Goal: Information Seeking & Learning: Learn about a topic

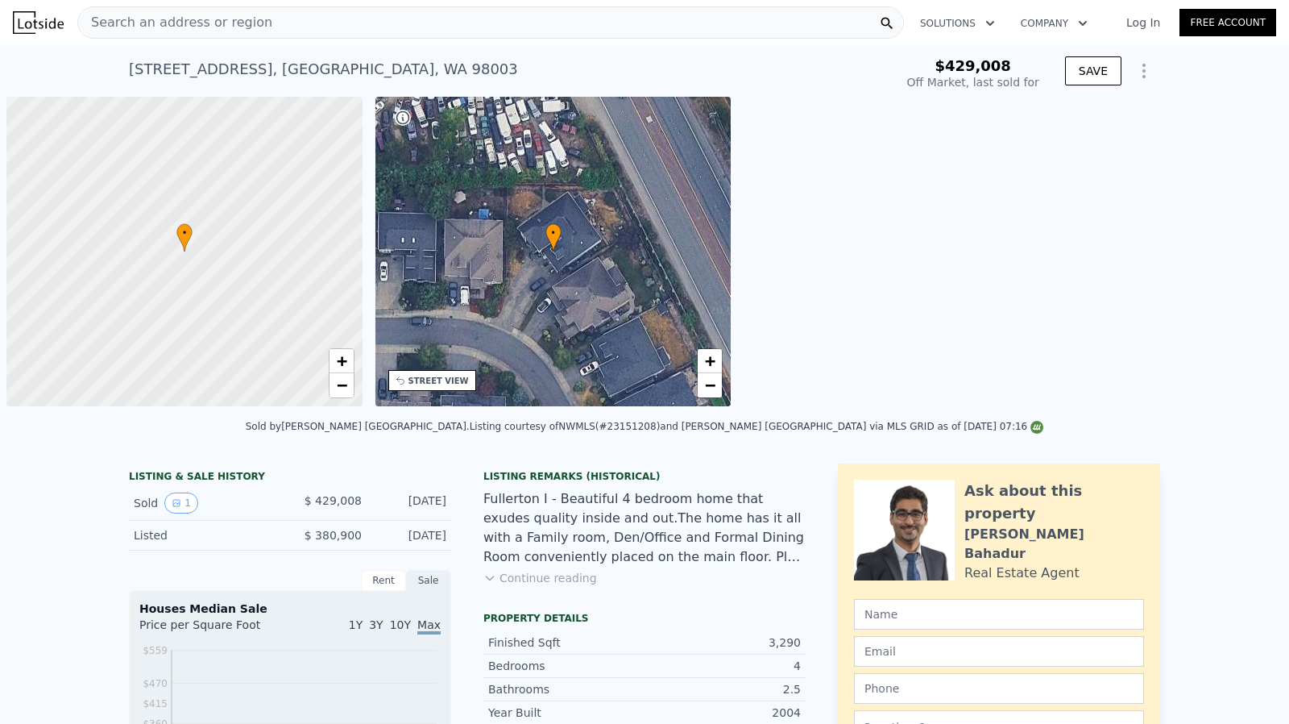
scroll to position [0, 6]
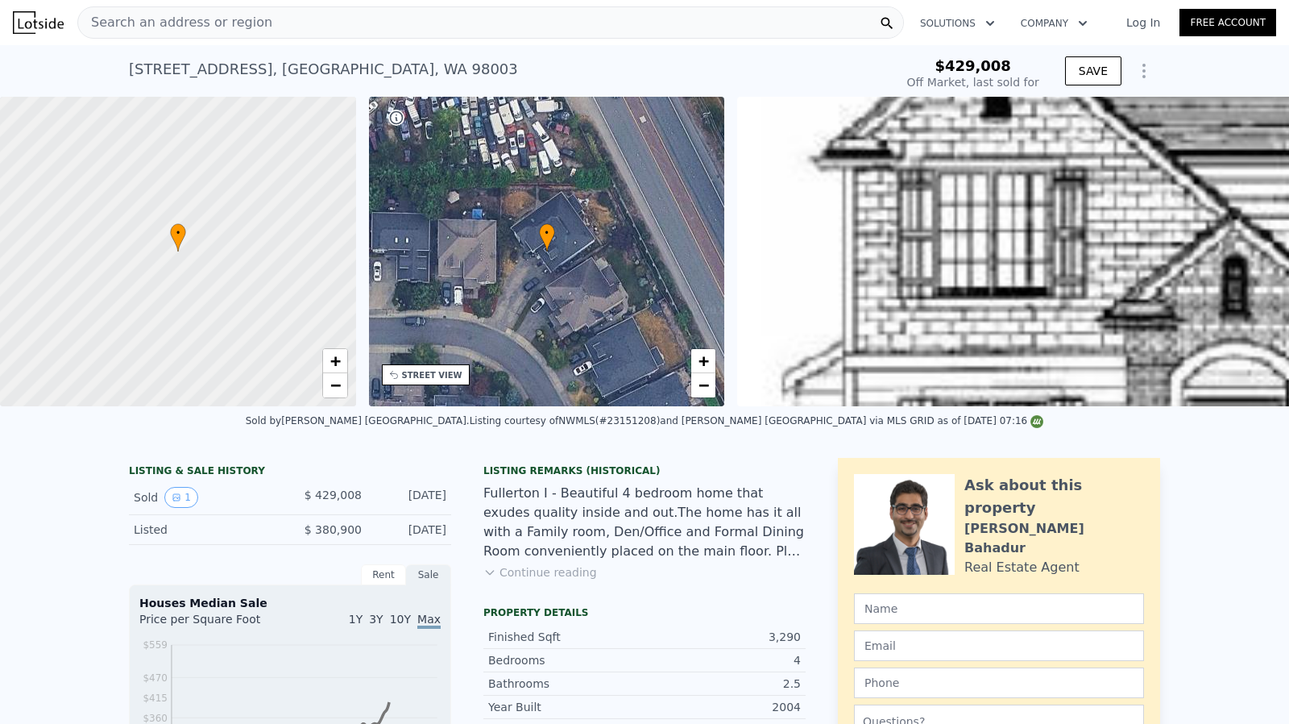
type input "$ 830,000"
type input "$ 309,817"
click at [578, 273] on div "• + −" at bounding box center [547, 251] width 356 height 309
click at [435, 384] on div "STREET VIEW" at bounding box center [426, 374] width 88 height 21
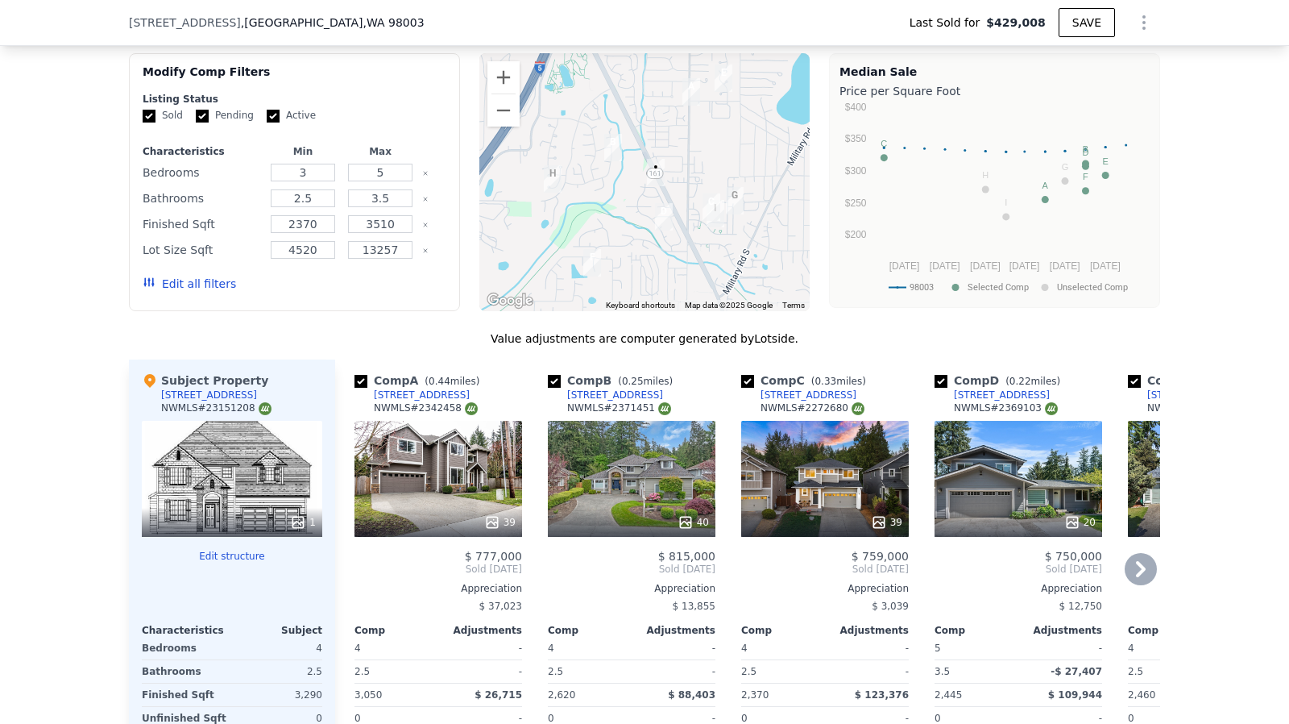
scroll to position [1270, 0]
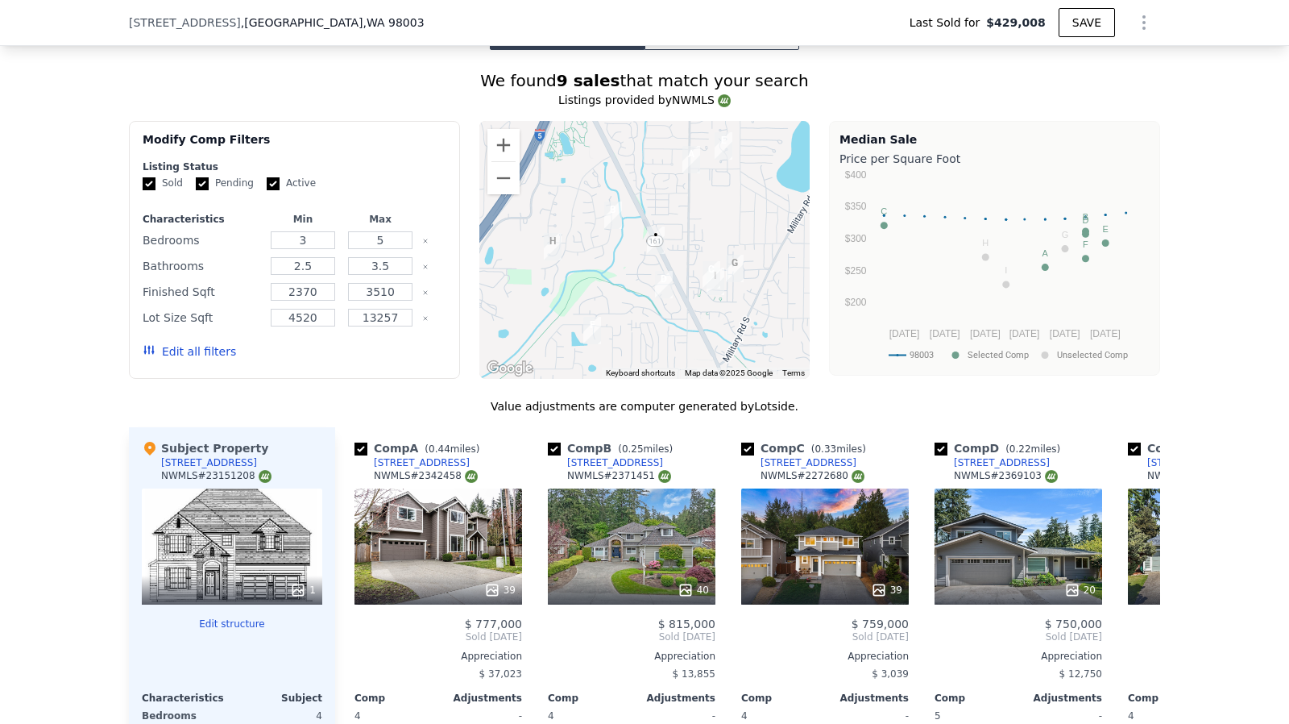
click at [658, 293] on img "37724 26th Dr S" at bounding box center [664, 284] width 31 height 40
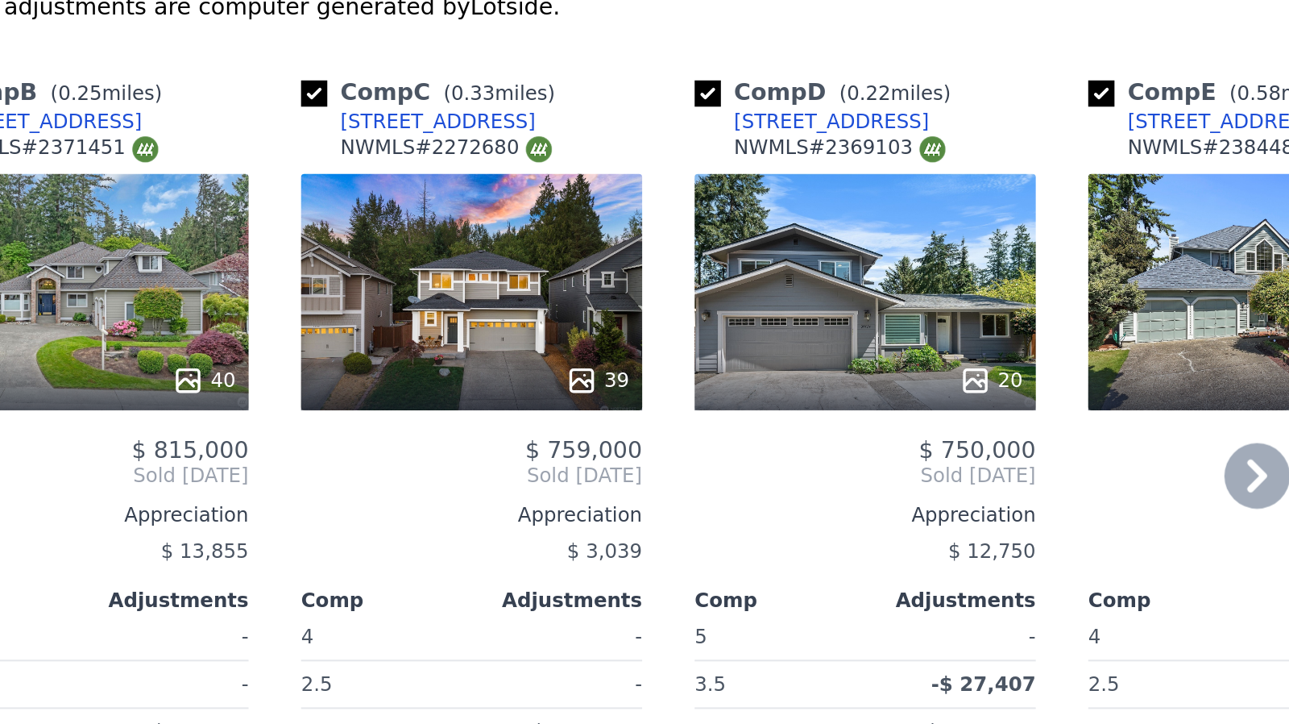
scroll to position [1427, 0]
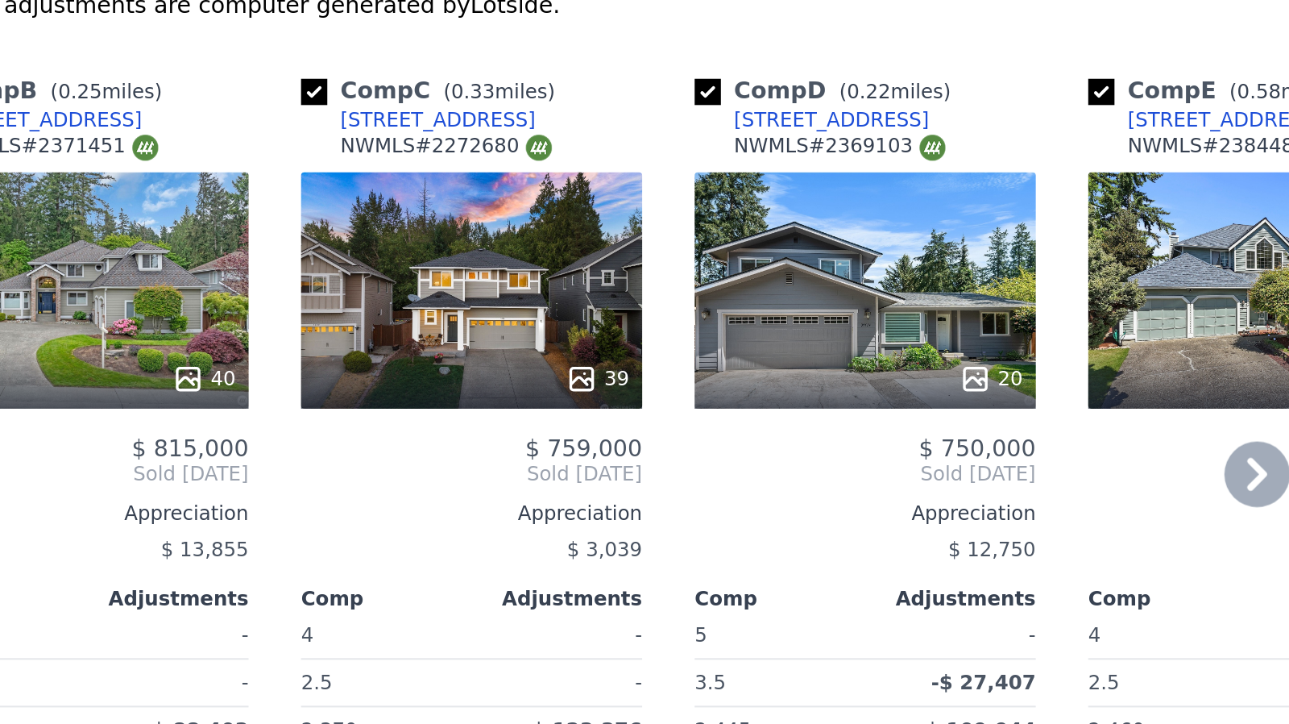
click at [1135, 479] on icon at bounding box center [1141, 479] width 32 height 32
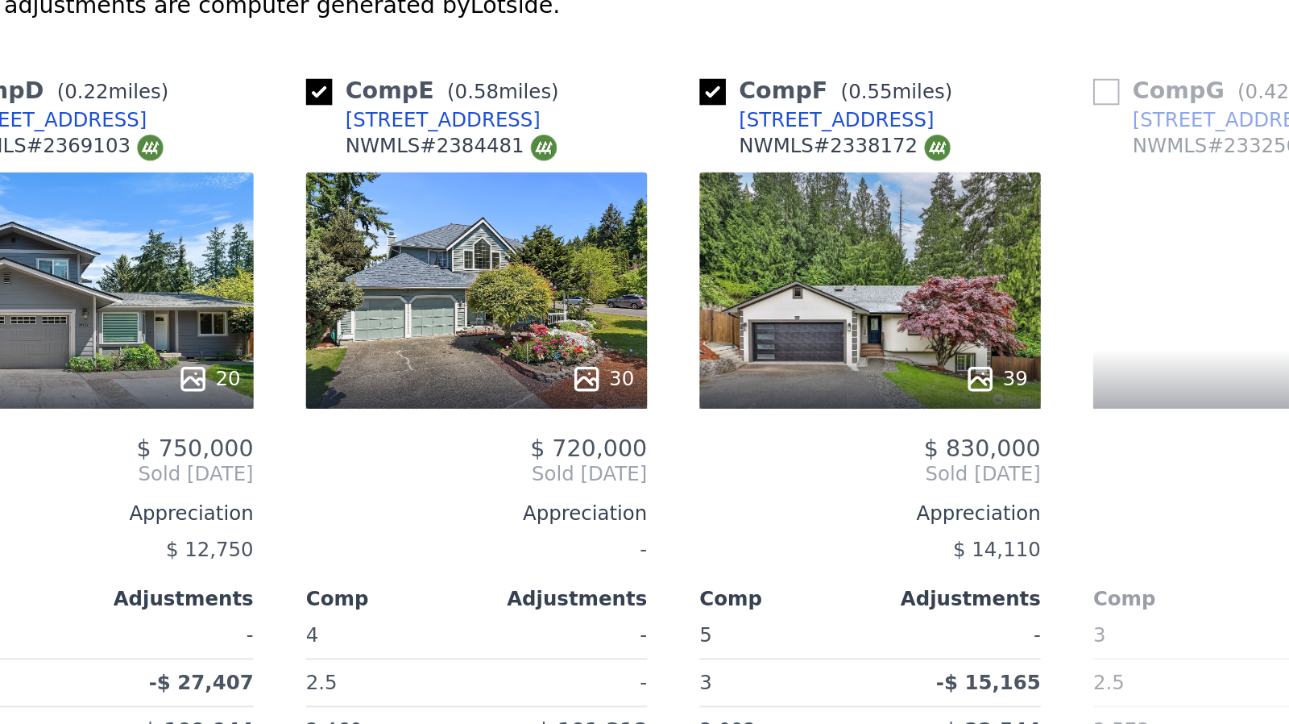
scroll to position [0, 457]
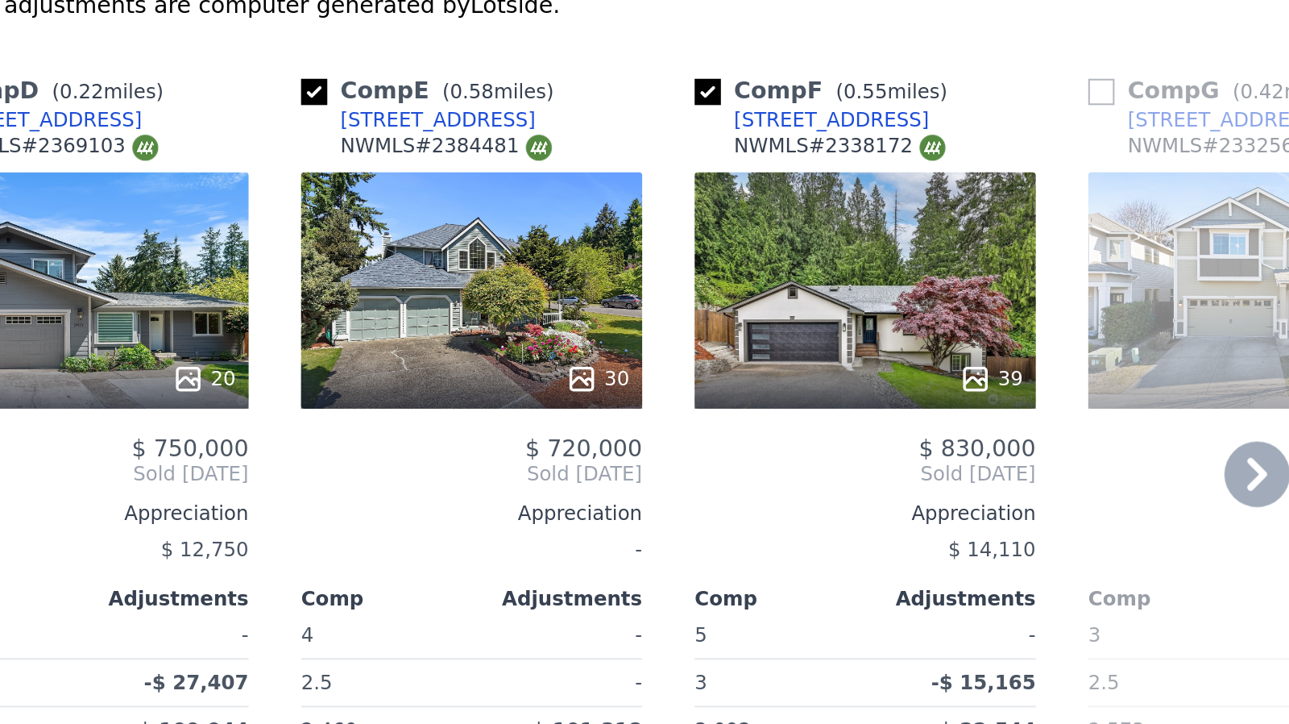
click at [1128, 487] on icon at bounding box center [1141, 479] width 32 height 32
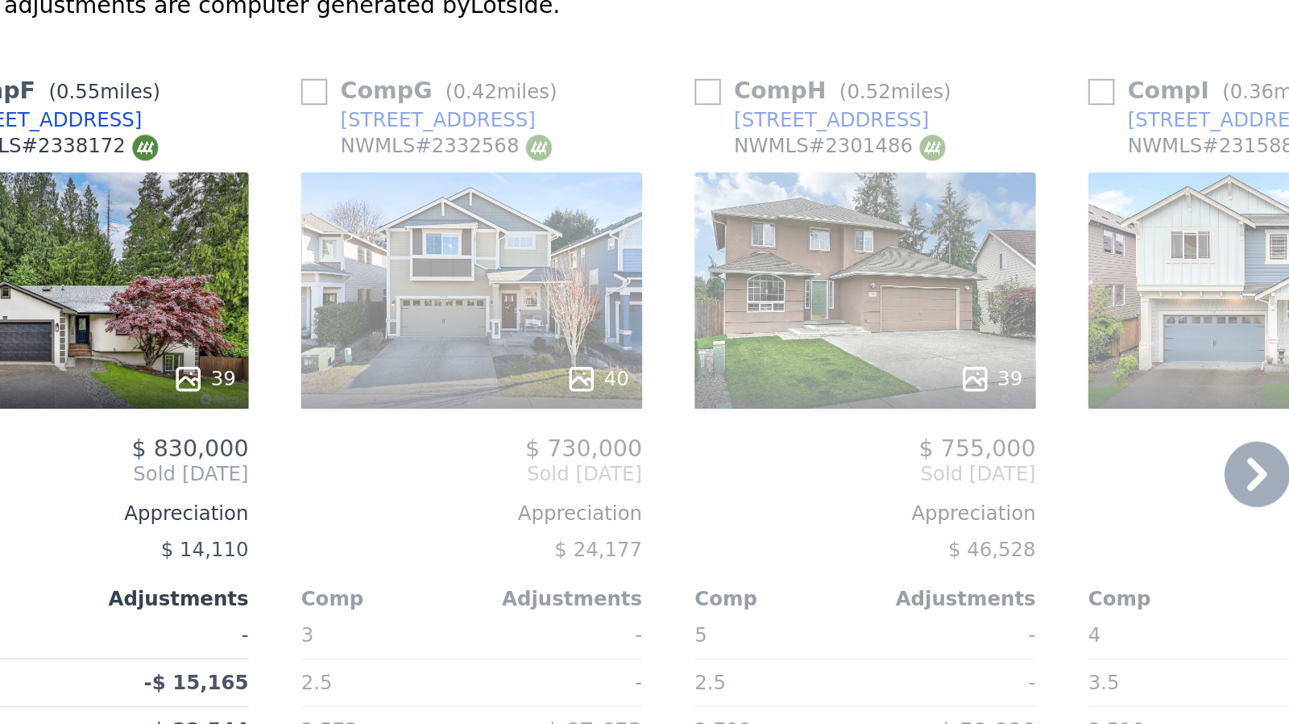
click at [1128, 487] on icon at bounding box center [1141, 479] width 32 height 32
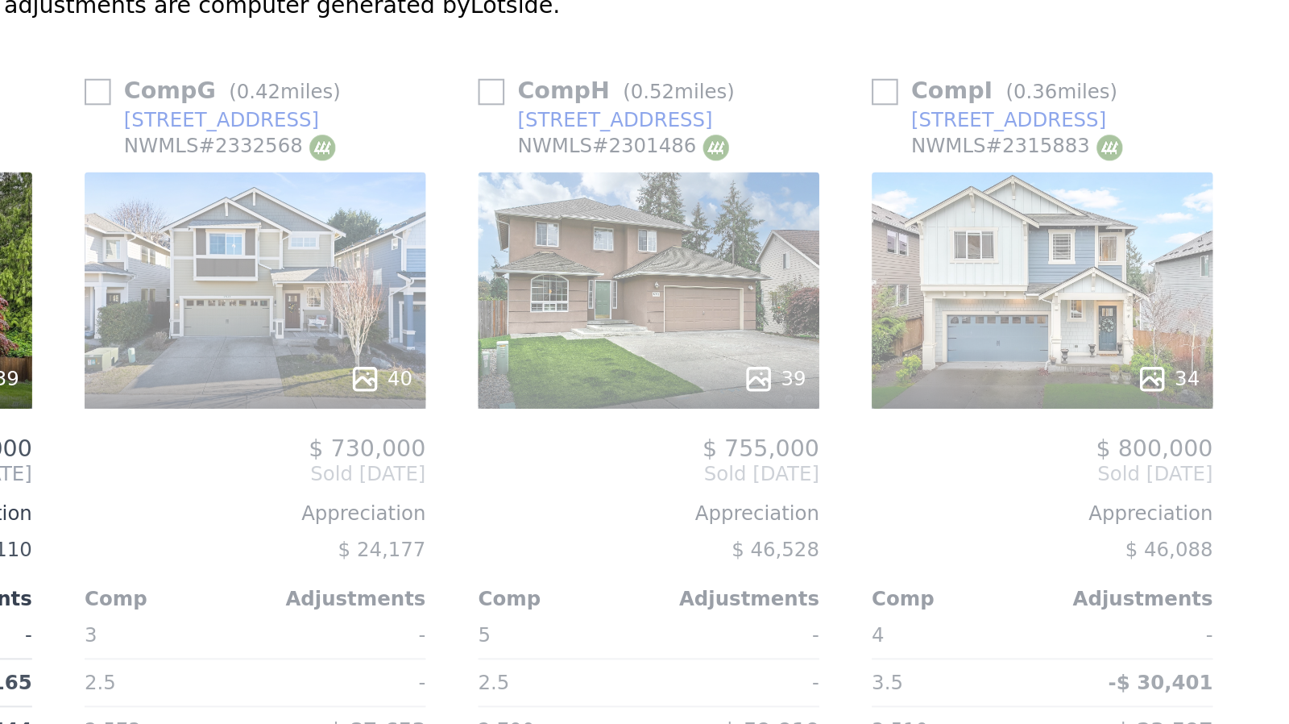
scroll to position [0, 954]
